Goal: Task Accomplishment & Management: Manage account settings

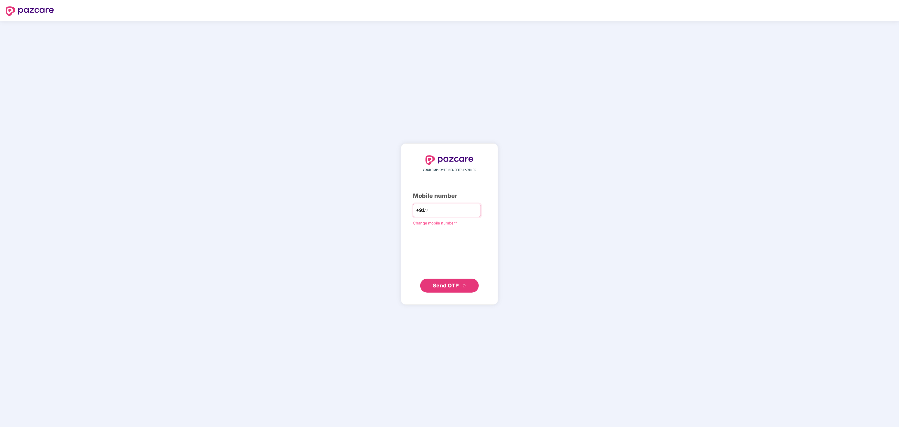
click at [430, 209] on input "*********" at bounding box center [454, 210] width 48 height 9
type input "**********"
click at [461, 286] on span "Send OTP" at bounding box center [450, 286] width 34 height 8
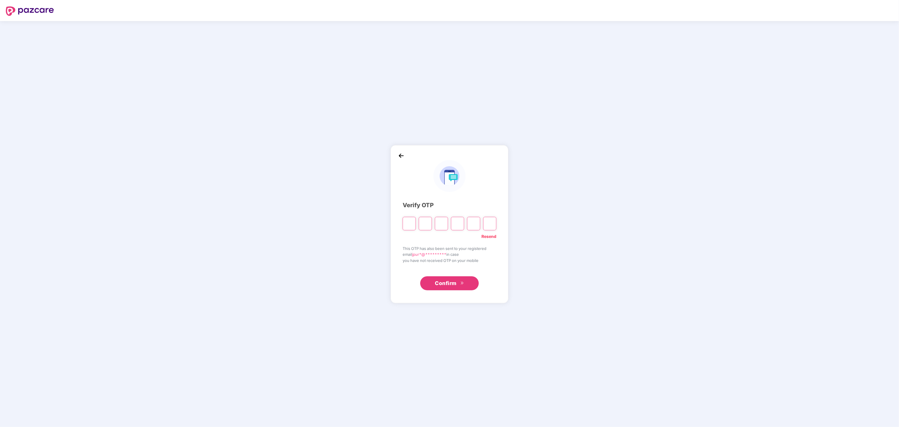
type input "*"
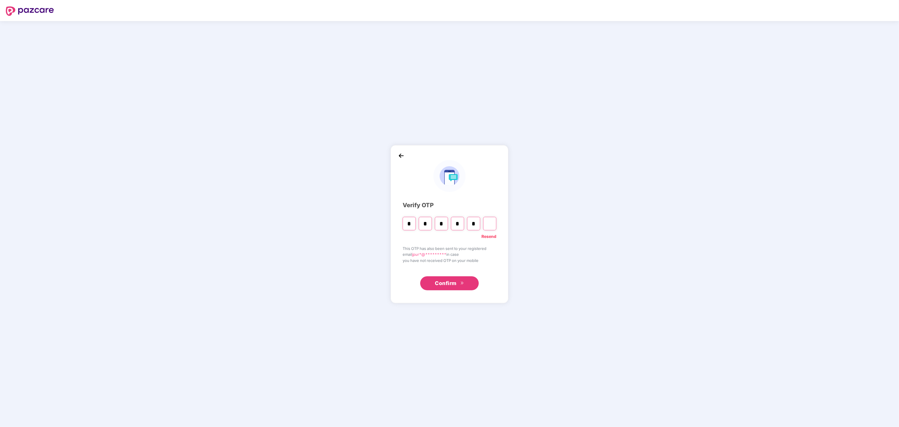
type input "*"
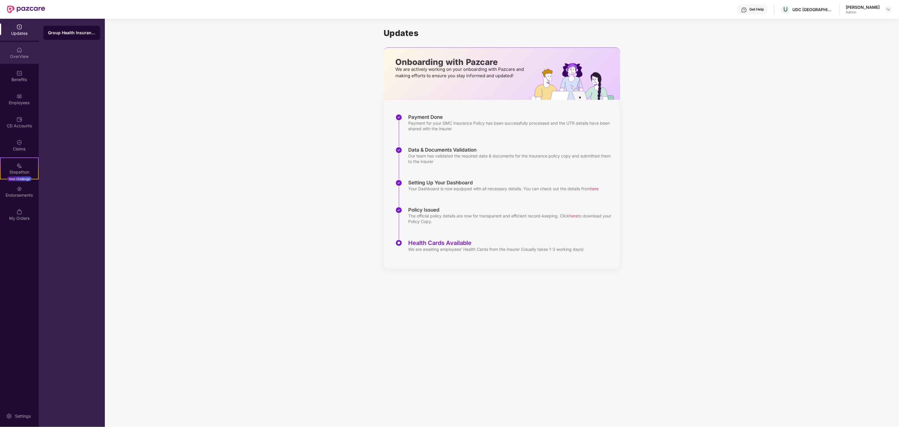
click at [9, 55] on div "OverView" at bounding box center [19, 57] width 39 height 6
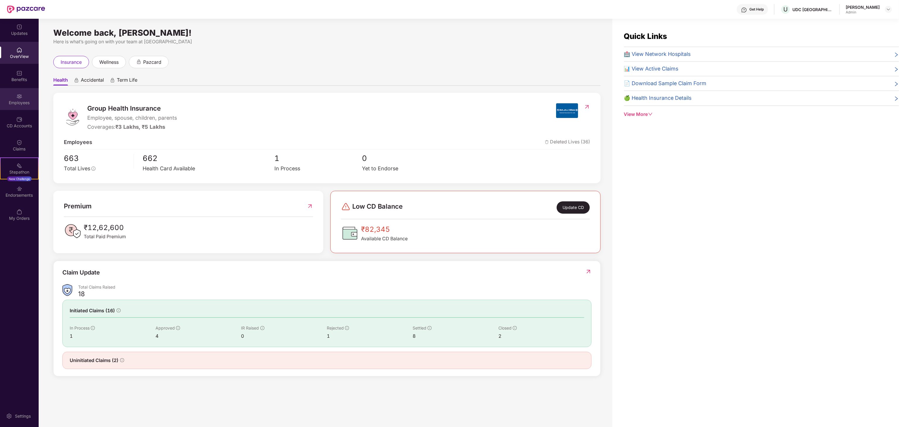
click at [17, 104] on div "Employees" at bounding box center [19, 103] width 39 height 6
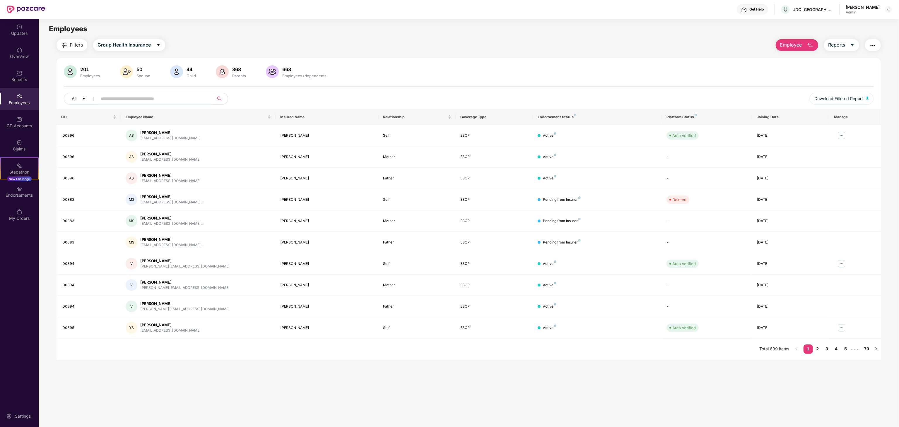
click at [144, 100] on input "text" at bounding box center [153, 98] width 105 height 9
type input "*****"
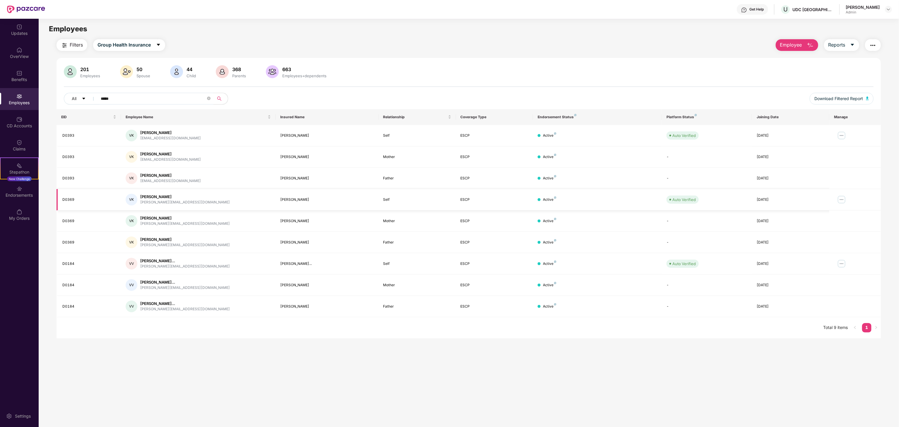
click at [72, 199] on div "D0369" at bounding box center [89, 200] width 54 height 6
click at [193, 200] on div "VK Vinay Kumar vkumar@udcus.com" at bounding box center [198, 200] width 145 height 12
click at [838, 199] on img at bounding box center [841, 199] width 9 height 9
click at [808, 211] on li "Manage Employee & Dependents" at bounding box center [800, 215] width 91 height 12
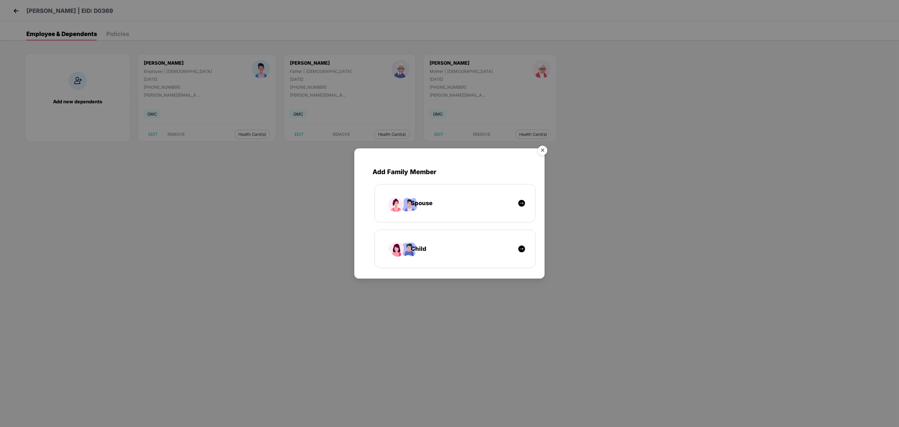
click at [546, 149] on img "Close" at bounding box center [543, 151] width 16 height 16
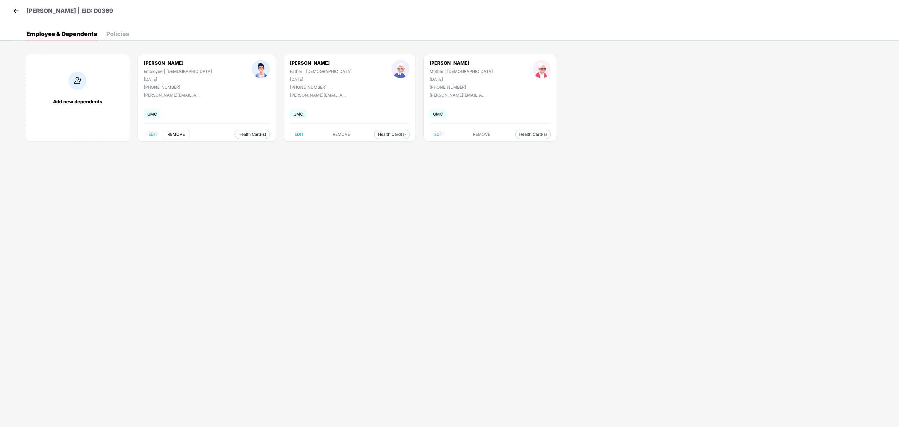
click at [177, 131] on button "REMOVE" at bounding box center [176, 134] width 27 height 9
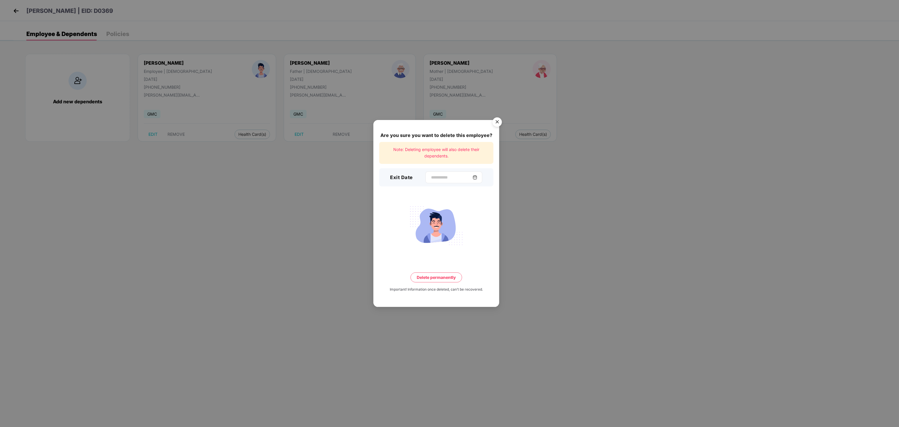
click at [477, 177] on img at bounding box center [475, 177] width 5 height 5
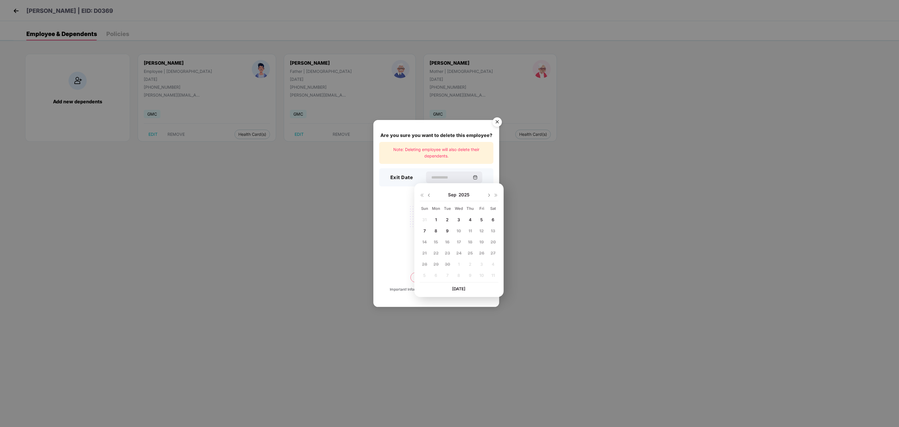
click at [445, 233] on div "9" at bounding box center [447, 231] width 9 height 9
type input "**********"
click at [436, 274] on button "Delete permanently" at bounding box center [437, 278] width 52 height 10
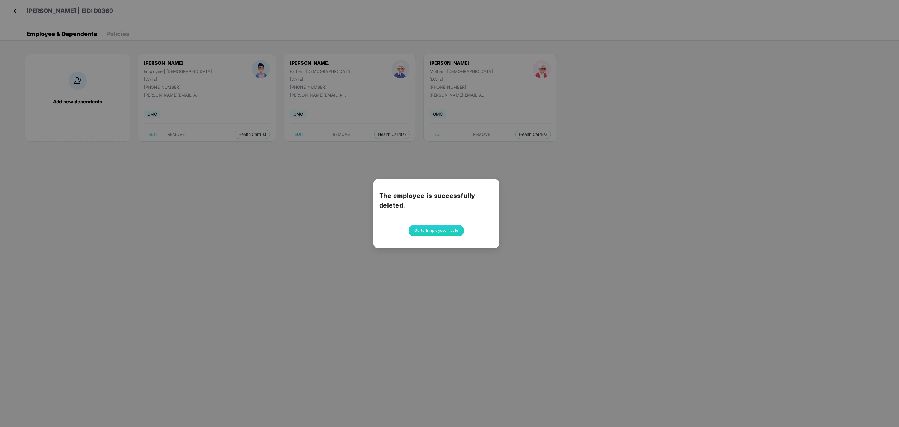
click at [436, 233] on button "Go to Employees Table" at bounding box center [437, 231] width 56 height 12
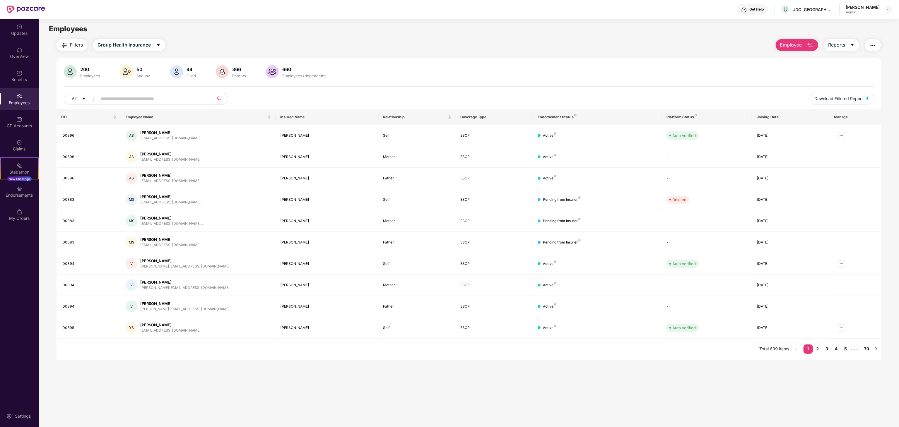
click at [34, 7] on img at bounding box center [26, 10] width 38 height 8
